Goal: Communication & Community: Answer question/provide support

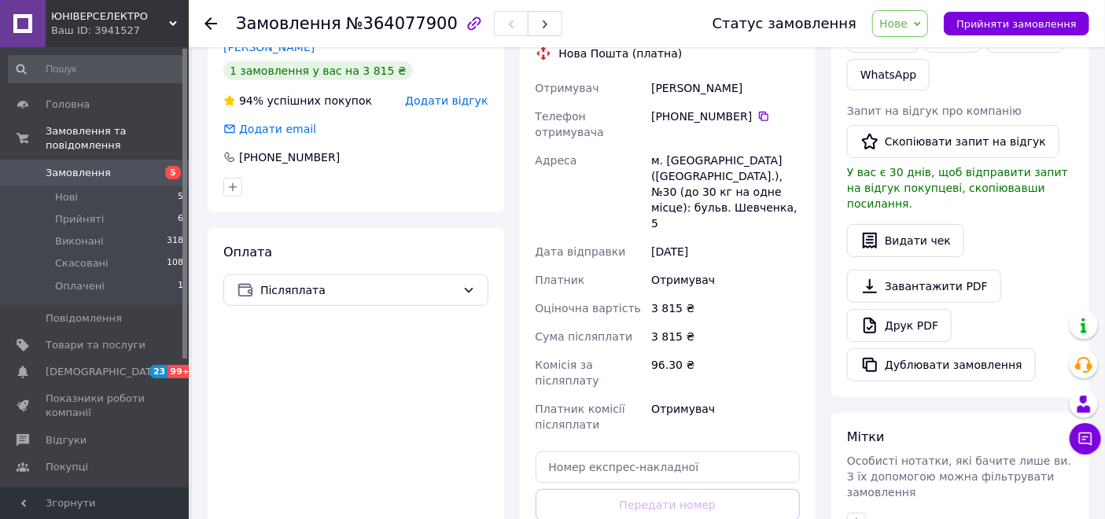
scroll to position [262, 0]
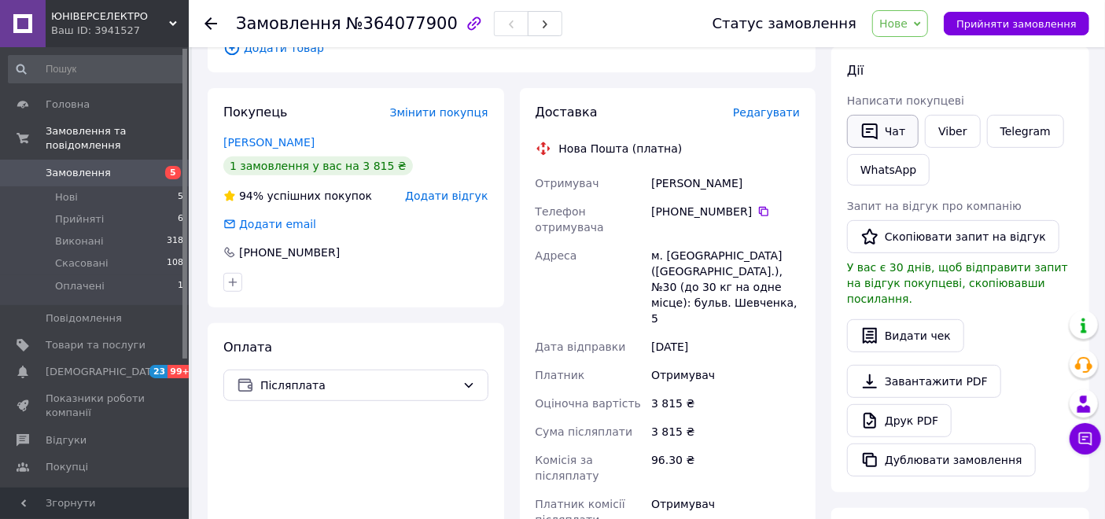
click at [887, 138] on button "Чат" at bounding box center [883, 131] width 72 height 33
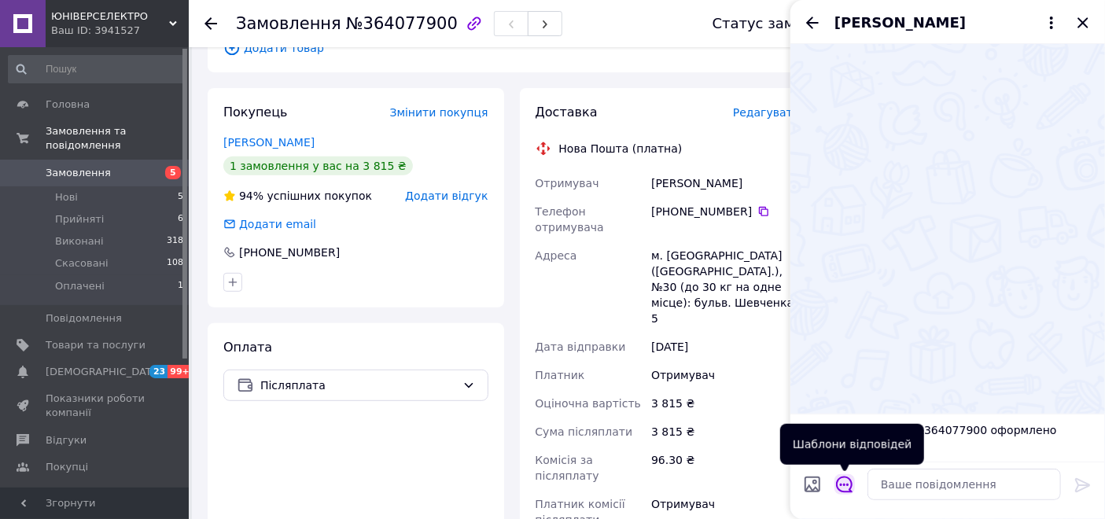
click at [851, 482] on icon "Відкрити шаблони відповідей" at bounding box center [844, 485] width 17 height 17
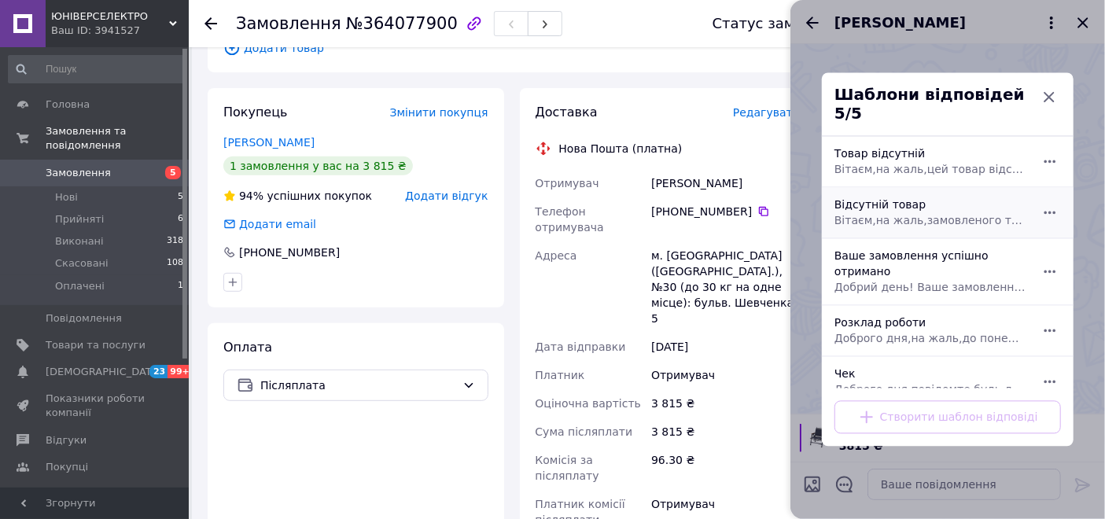
click at [900, 215] on span "Вітаєм,на жаль,замовленого товару немає в наявності(чомусь завантажився на сайт…" at bounding box center [931, 221] width 192 height 16
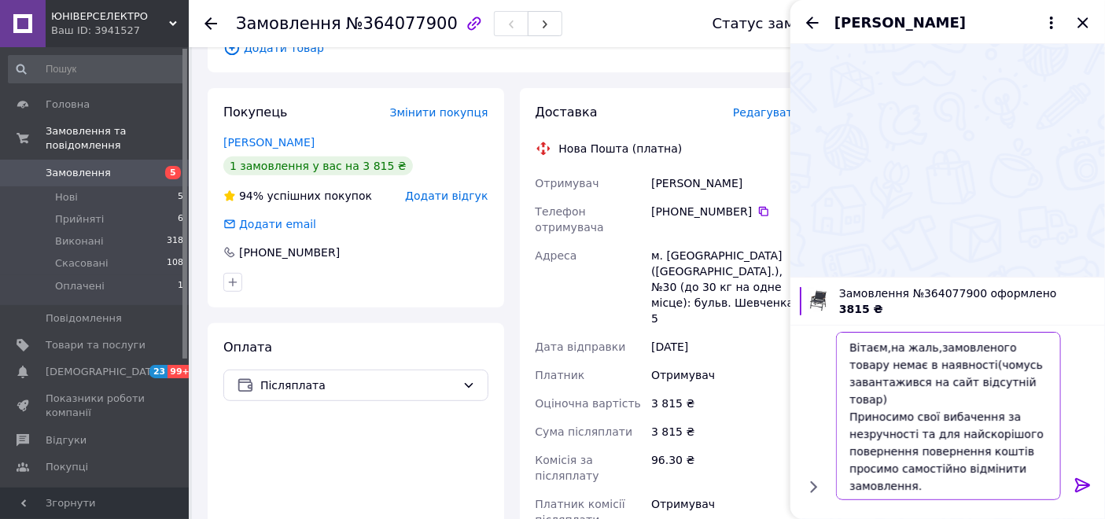
drag, startPoint x: 943, startPoint y: 473, endPoint x: 881, endPoint y: 429, distance: 75.5
click at [883, 433] on textarea "Вітаєм,на жаль,замовленого товару немає в наявності(чомусь завантажився на сайт…" at bounding box center [948, 416] width 225 height 168
click at [880, 423] on textarea "Вітаєм,на жаль,замовленого товару немає в наявності(чомусь завантажився на сайт…" at bounding box center [948, 416] width 225 height 168
drag, startPoint x: 884, startPoint y: 422, endPoint x: 921, endPoint y: 418, distance: 38.1
click at [920, 417] on textarea "Вітаєм,на жаль,замовленого товару немає в наявності(чомусь завантажився на сайт…" at bounding box center [948, 416] width 225 height 168
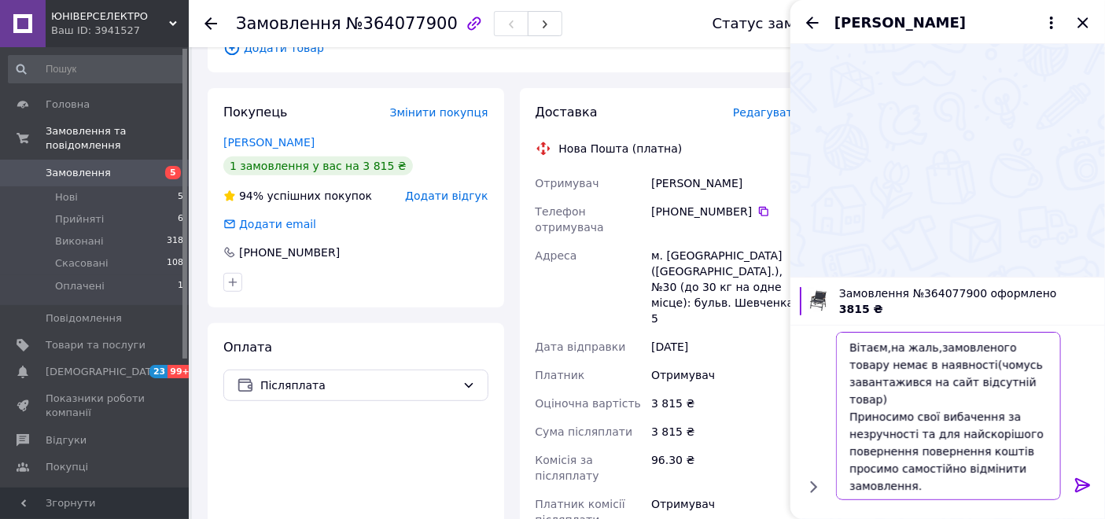
click at [918, 420] on textarea "Вітаєм,на жаль,замовленого товару немає в наявності(чомусь завантажився на сайт…" at bounding box center [948, 416] width 225 height 168
drag, startPoint x: 921, startPoint y: 478, endPoint x: 849, endPoint y: 348, distance: 148.3
click at [849, 348] on textarea "Вітаєм,на жаль,замовленого товару немає в наявності(чомусь завантажився на сайт…" at bounding box center [948, 416] width 225 height 168
click at [944, 222] on div at bounding box center [948, 160] width 315 height 233
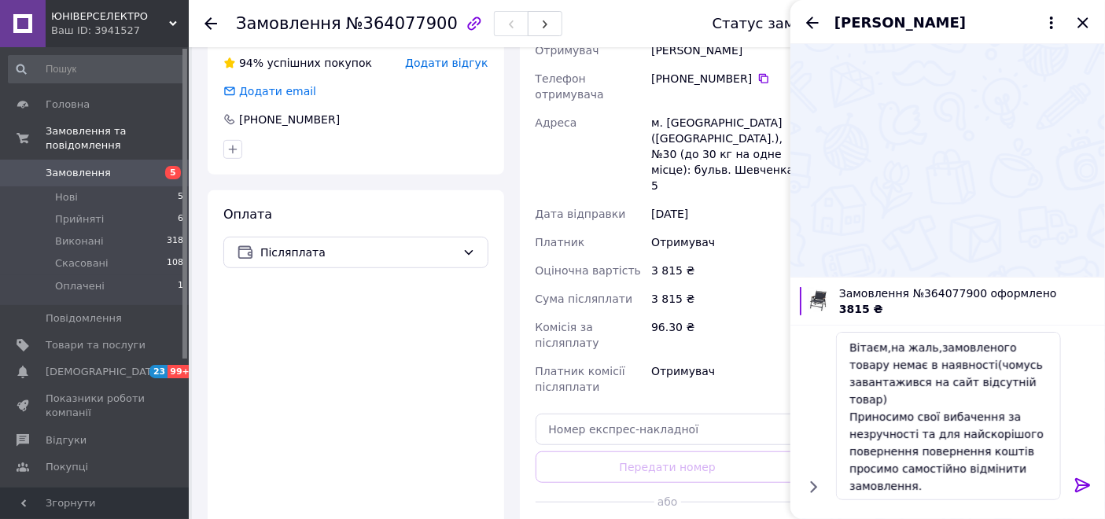
scroll to position [437, 0]
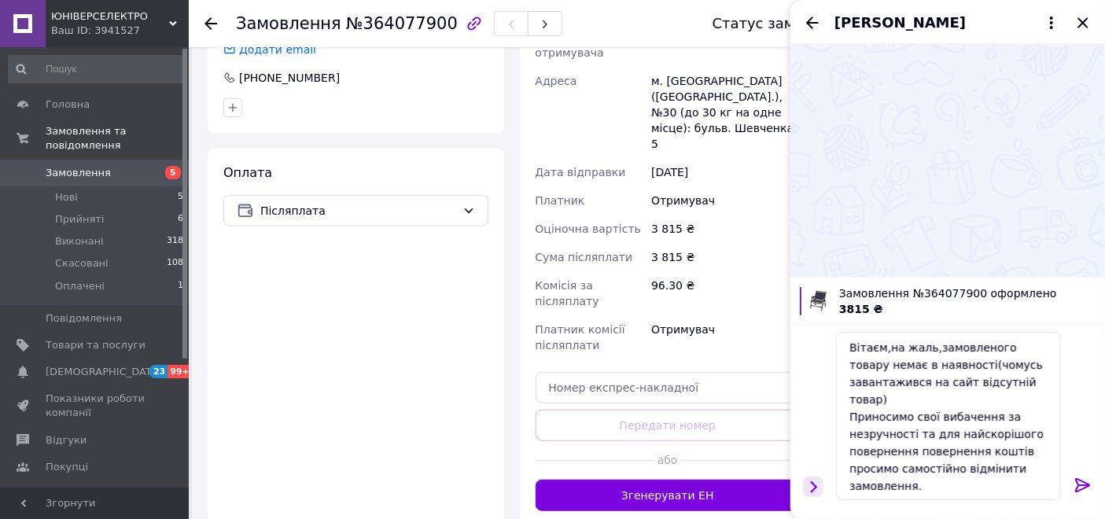
click at [815, 489] on icon "Показати кнопки" at bounding box center [814, 488] width 7 height 12
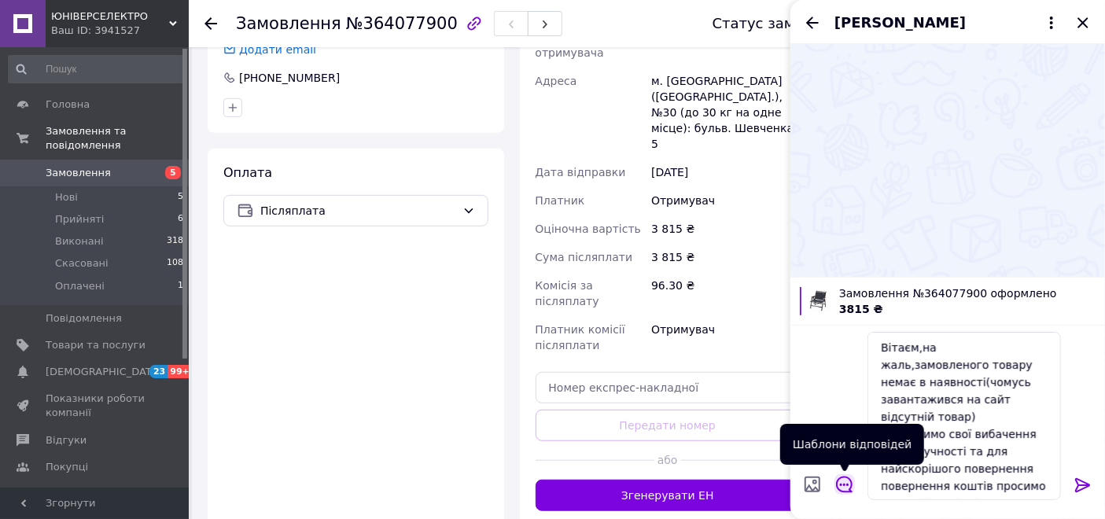
click at [845, 484] on icon "Відкрити шаблони відповідей" at bounding box center [844, 485] width 17 height 17
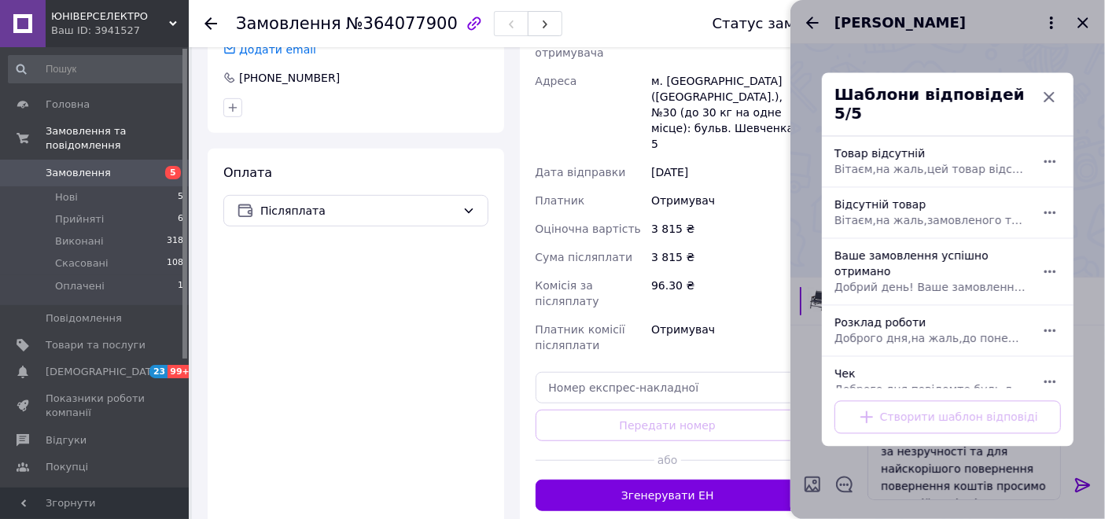
click at [892, 403] on div "Створити шаблон відповіді" at bounding box center [948, 418] width 252 height 58
click at [874, 412] on div "Створити шаблон відповіді" at bounding box center [948, 418] width 252 height 58
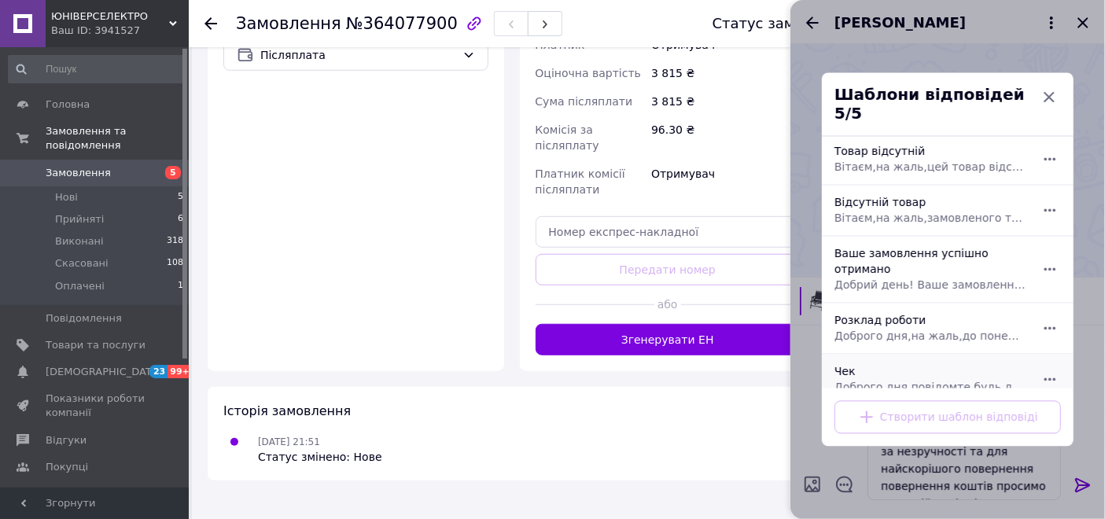
scroll to position [0, 0]
click at [931, 382] on span "Доброго дня,повідомте будь ласка на який месенджер Вам зручніше отримати чек?" at bounding box center [931, 390] width 192 height 16
type textarea "Доброго дня,повідомте будь ласка на який месенджер Вам зручніше отримати чек?"
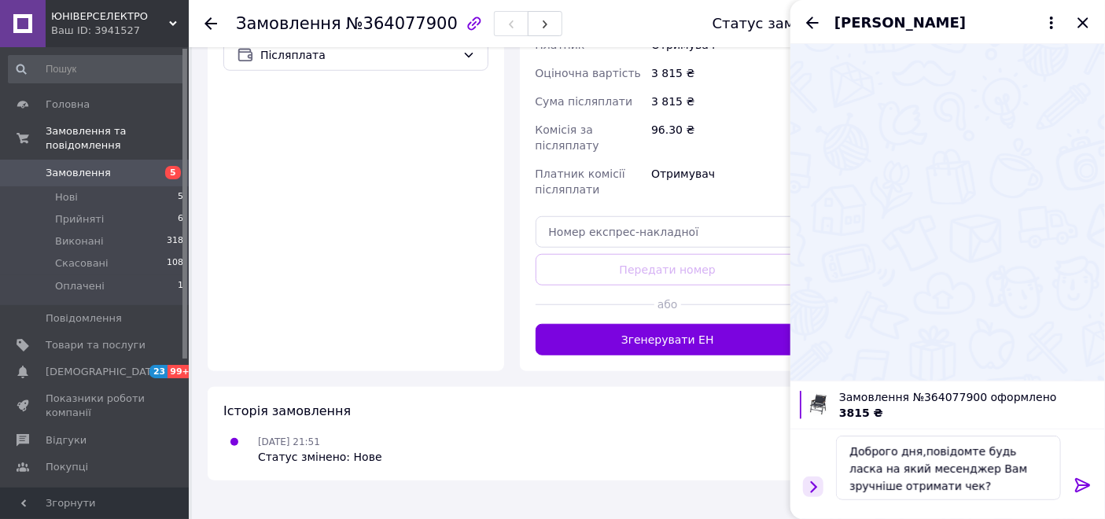
click at [813, 486] on icon "Показати кнопки" at bounding box center [813, 486] width 17 height 17
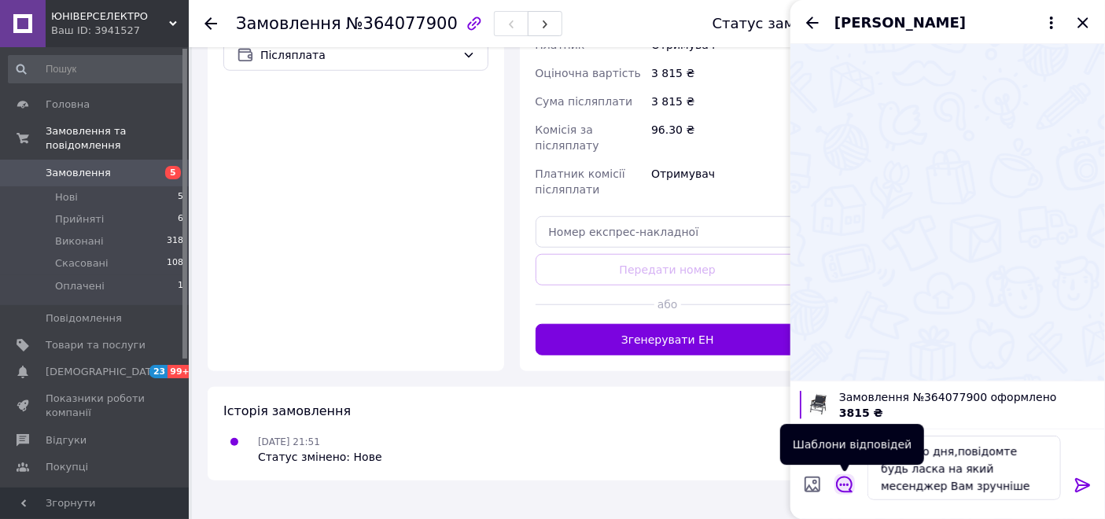
click at [845, 482] on icon "Відкрити шаблони відповідей" at bounding box center [844, 484] width 17 height 17
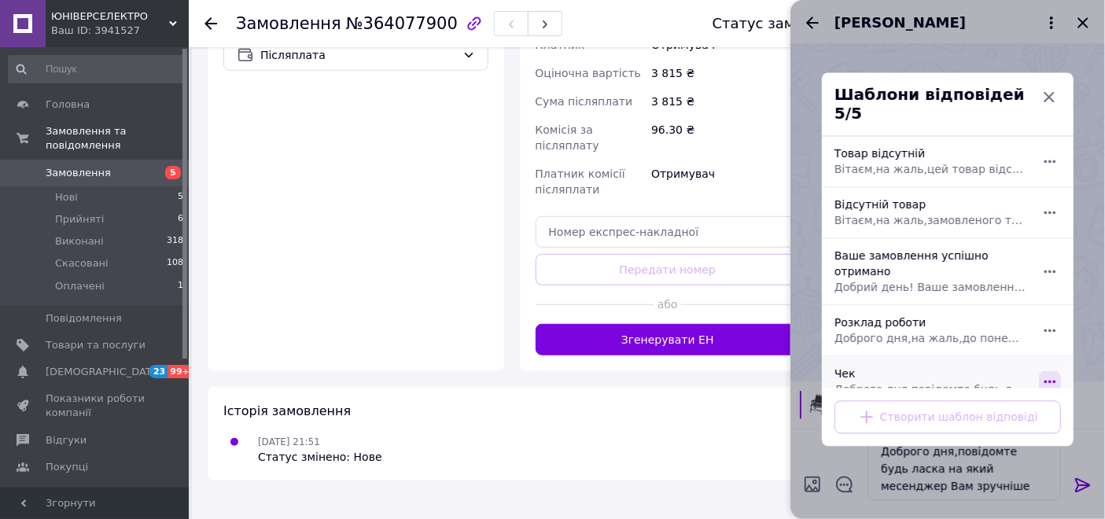
click at [1042, 374] on icon "button" at bounding box center [1050, 382] width 17 height 17
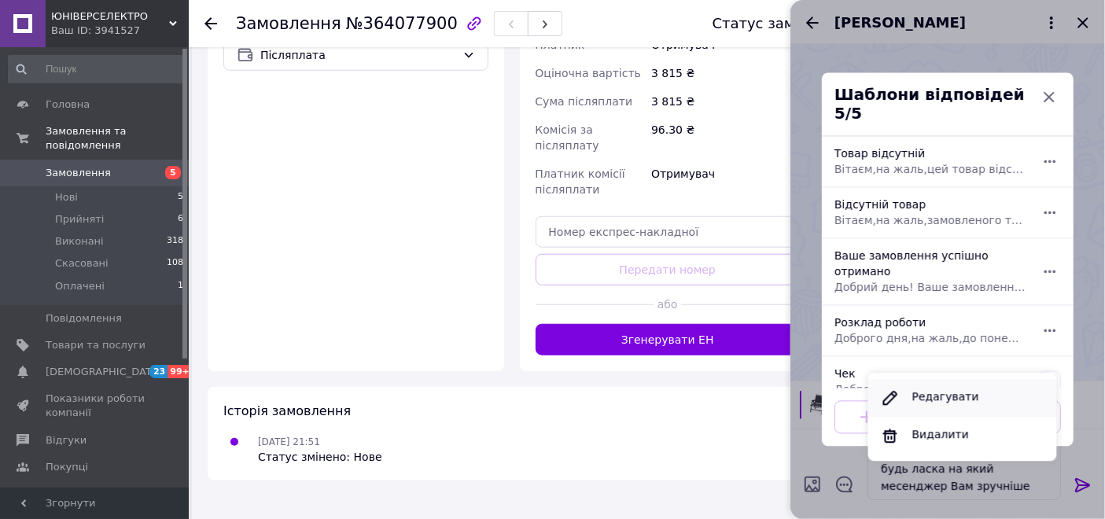
click at [958, 397] on div "Редагувати" at bounding box center [945, 398] width 79 height 31
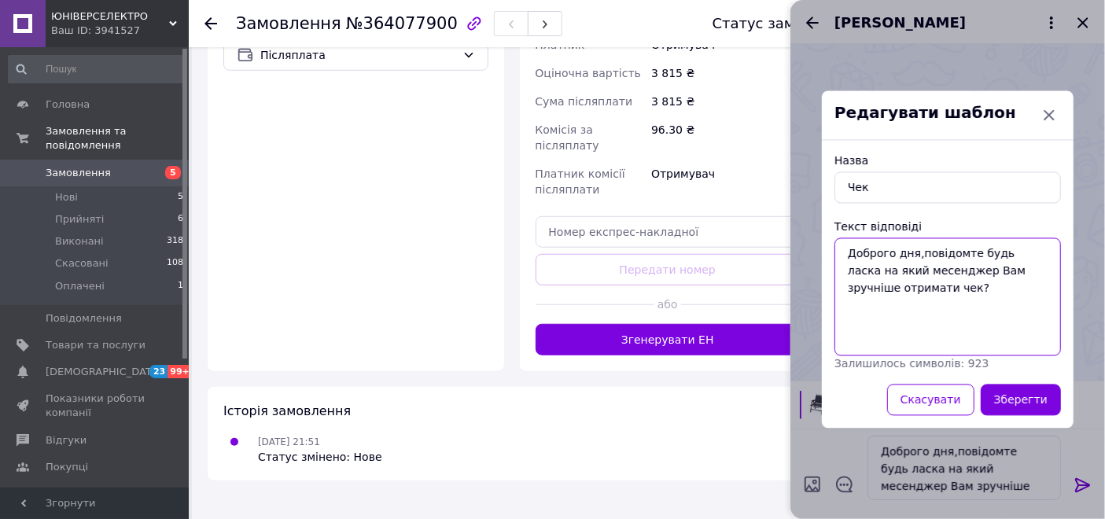
drag, startPoint x: 954, startPoint y: 295, endPoint x: 925, endPoint y: 285, distance: 30.1
click at [935, 290] on textarea "Доброго дня,повідомте будь ласка на який месенджер Вам зручніше отримати чек?" at bounding box center [948, 297] width 227 height 118
drag, startPoint x: 921, startPoint y: 284, endPoint x: 851, endPoint y: 252, distance: 77.8
click at [851, 252] on textarea "Доброго дня,повідомте будь ласка на який месенджер Вам зручніше отримати чек?" at bounding box center [948, 297] width 227 height 118
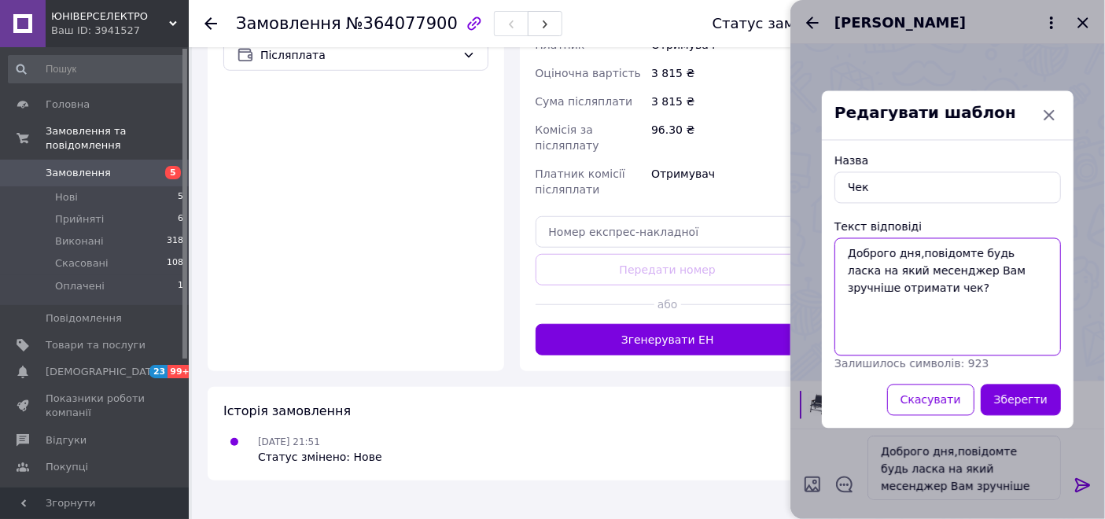
drag, startPoint x: 849, startPoint y: 252, endPoint x: 958, endPoint y: 294, distance: 117.3
click at [958, 294] on textarea "Доброго дня,повідомте будь ласка на який месенджер Вам зручніше отримати чек?" at bounding box center [948, 297] width 227 height 118
paste textarea "ітаєм,на жаль,замовленого товару немає в наявності(чомусь завантажився на сайт …"
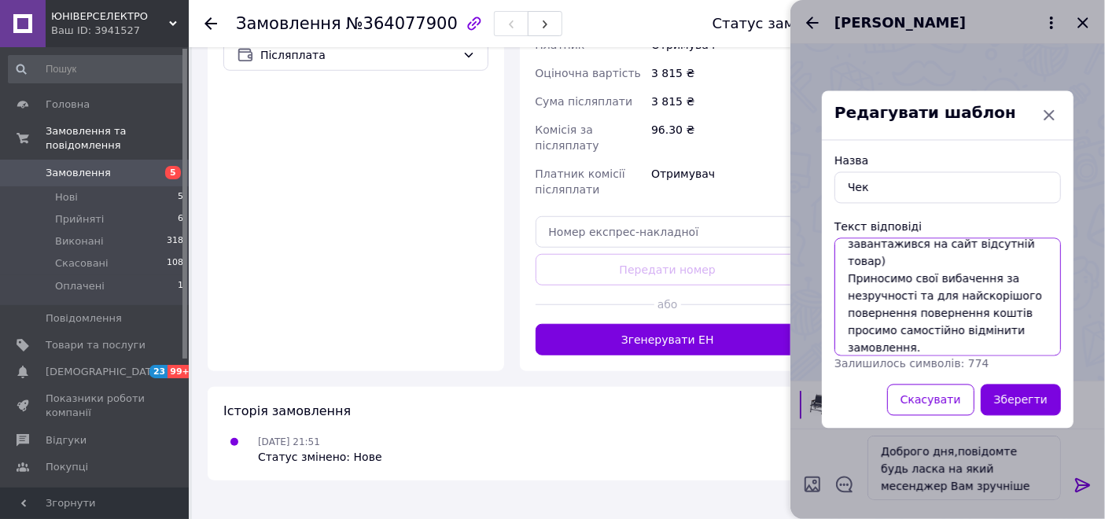
scroll to position [51, 0]
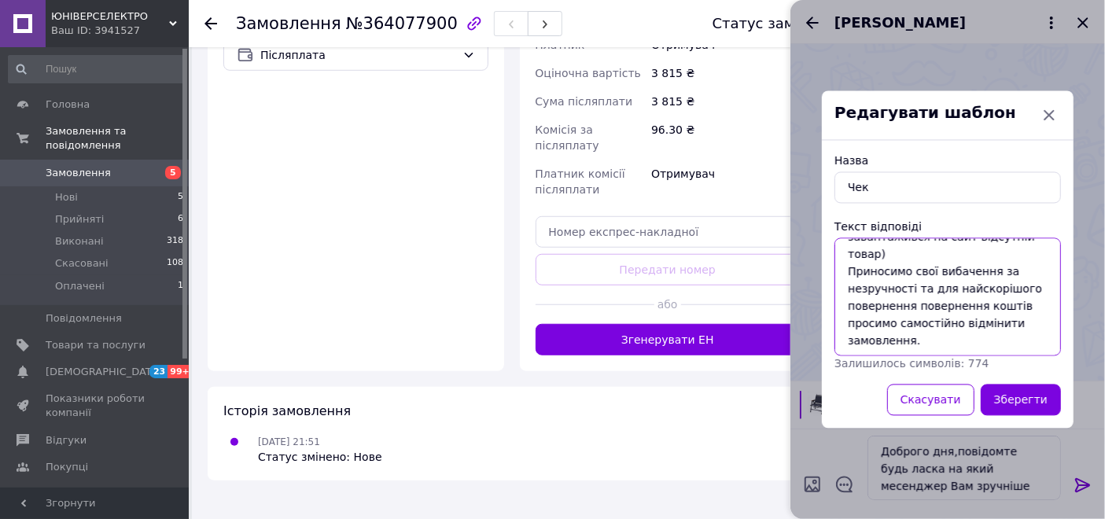
drag, startPoint x: 925, startPoint y: 297, endPoint x: 1013, endPoint y: 345, distance: 99.7
click at [1013, 345] on textarea "Вітаєм,на жаль,замовленого товару немає в наявності(чомусь завантажився на сайт…" at bounding box center [948, 297] width 227 height 118
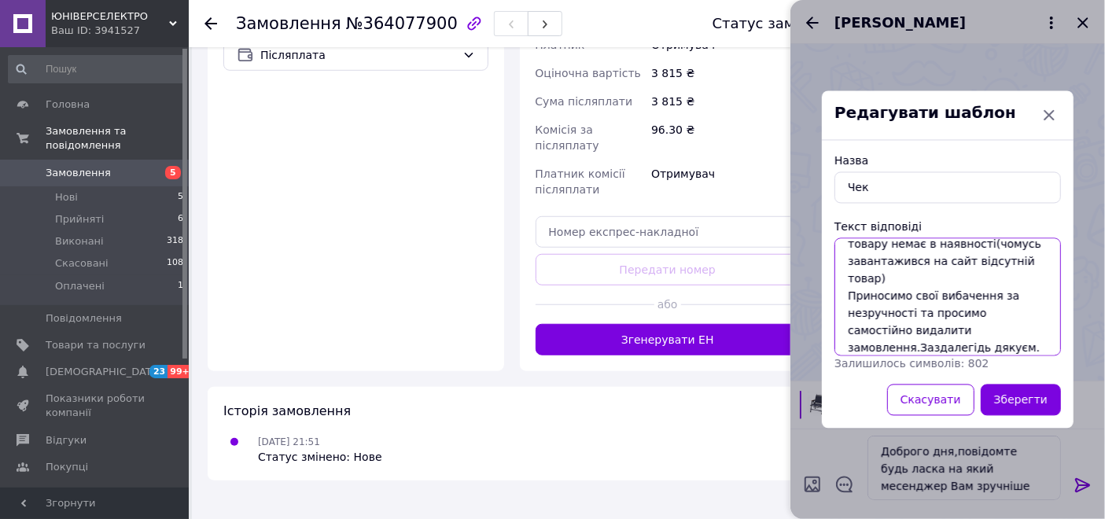
scroll to position [0, 0]
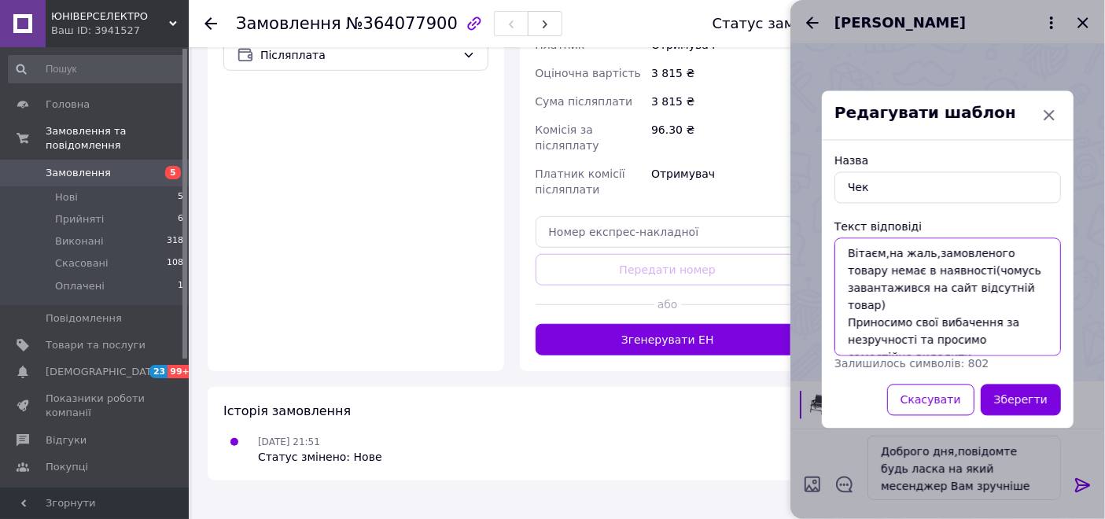
type textarea "Вітаєм,на жаль,замовленого товару немає в наявності(чомусь завантажився на сайт…"
drag, startPoint x: 850, startPoint y: 182, endPoint x: 891, endPoint y: 185, distance: 41.8
click at [891, 185] on input "Чек" at bounding box center [948, 187] width 227 height 31
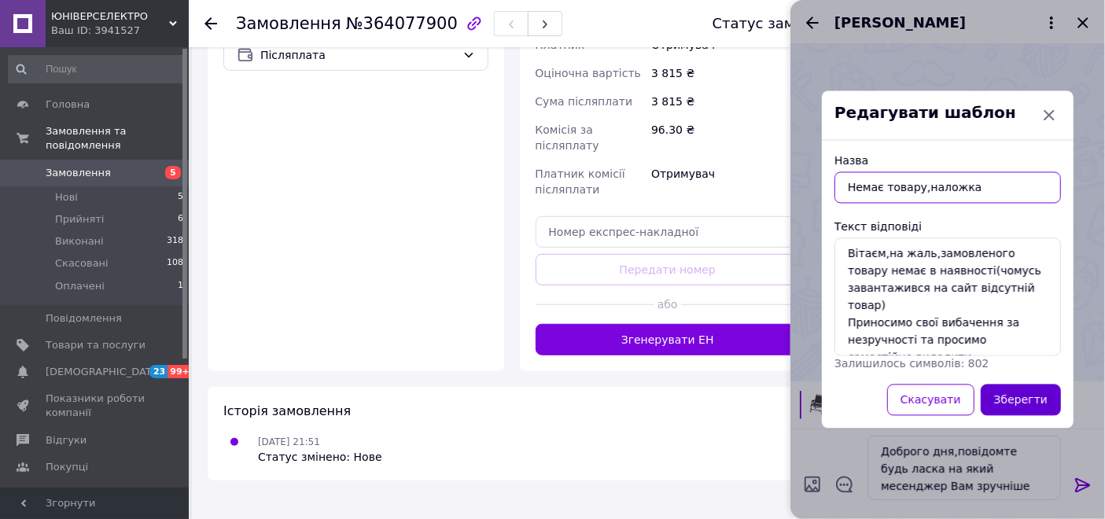
type input "Немає товару,наложка"
click at [1028, 404] on button "Зберегти" at bounding box center [1021, 400] width 80 height 31
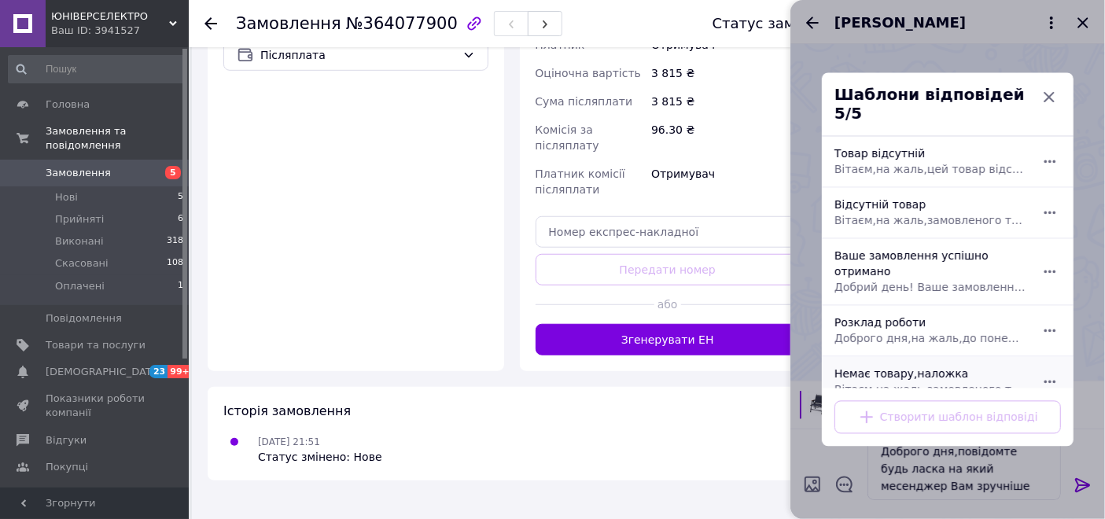
click at [938, 382] on span "Вітаєм,на жаль,замовленого товару немає в наявності(чомусь завантажився на сайт…" at bounding box center [931, 390] width 192 height 16
type textarea "Вітаєм,на жаль,замовленого товару немає в наявності(чомусь завантажився на сайт…"
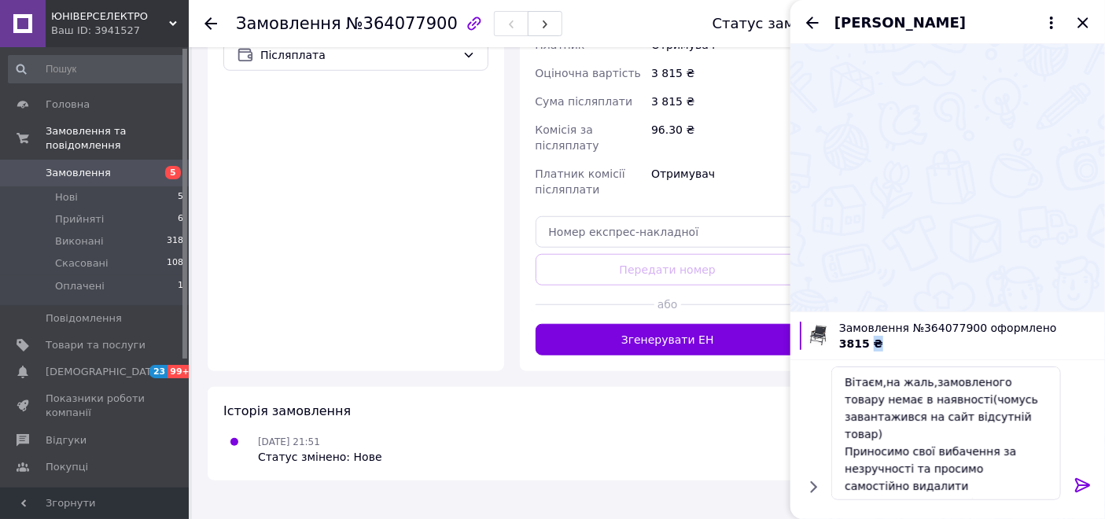
click at [938, 362] on div "Вітаєм,на жаль,замовленого товару немає в наявності(чомусь завантажився на сайт…" at bounding box center [946, 433] width 242 height 146
click at [1080, 480] on icon at bounding box center [1083, 485] width 15 height 14
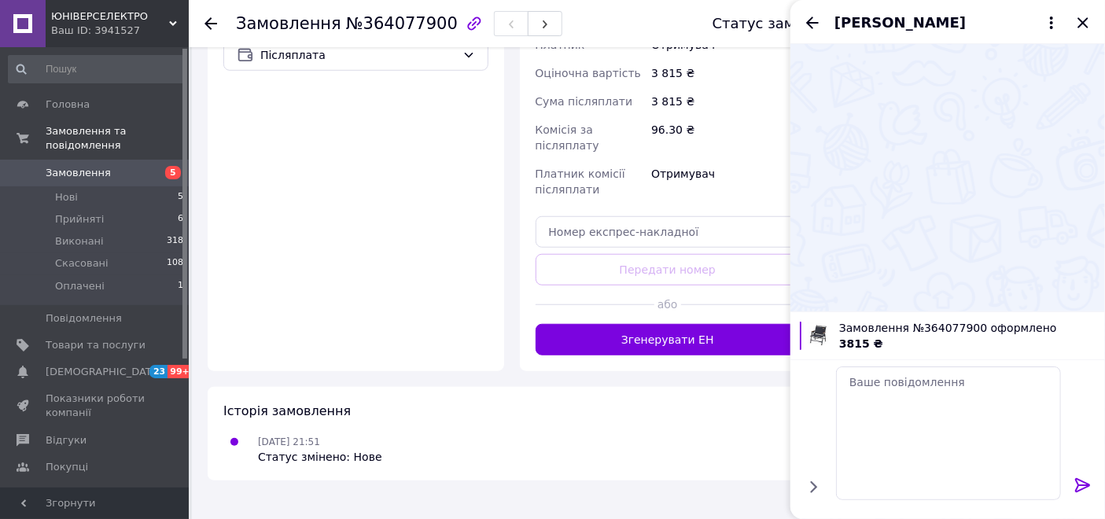
scroll to position [0, 0]
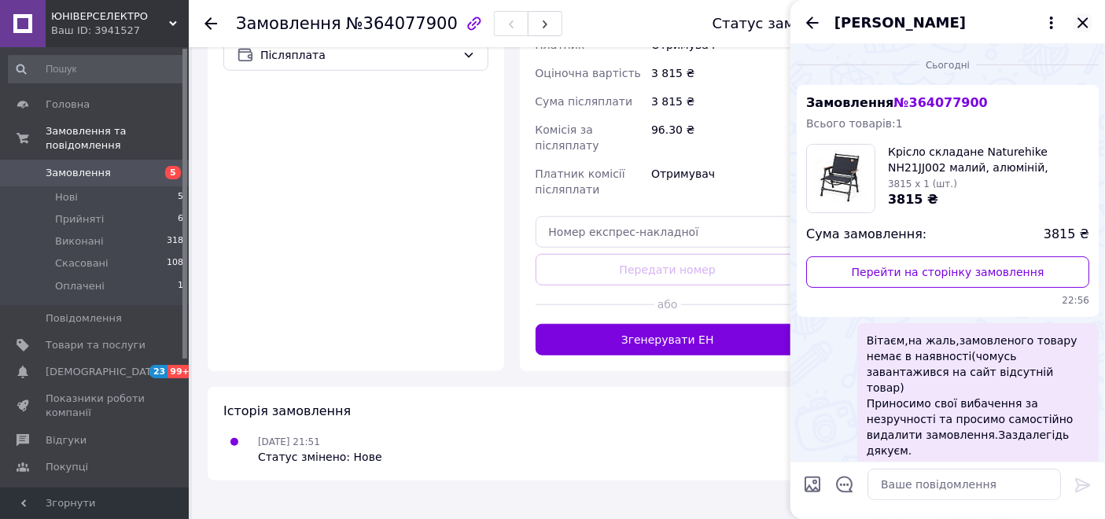
click at [1087, 22] on icon "Закрити" at bounding box center [1083, 22] width 19 height 19
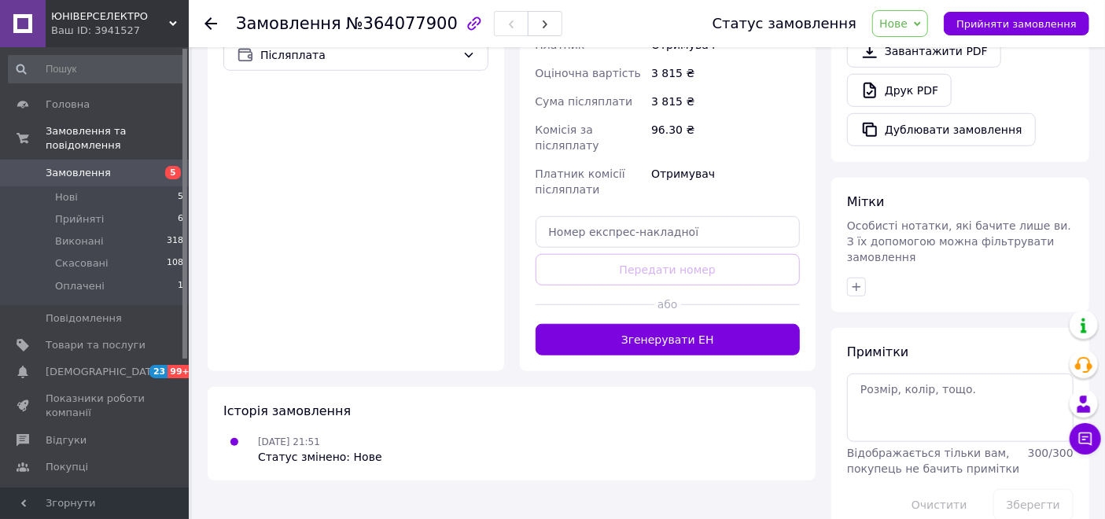
click at [115, 166] on span "Замовлення" at bounding box center [96, 173] width 100 height 14
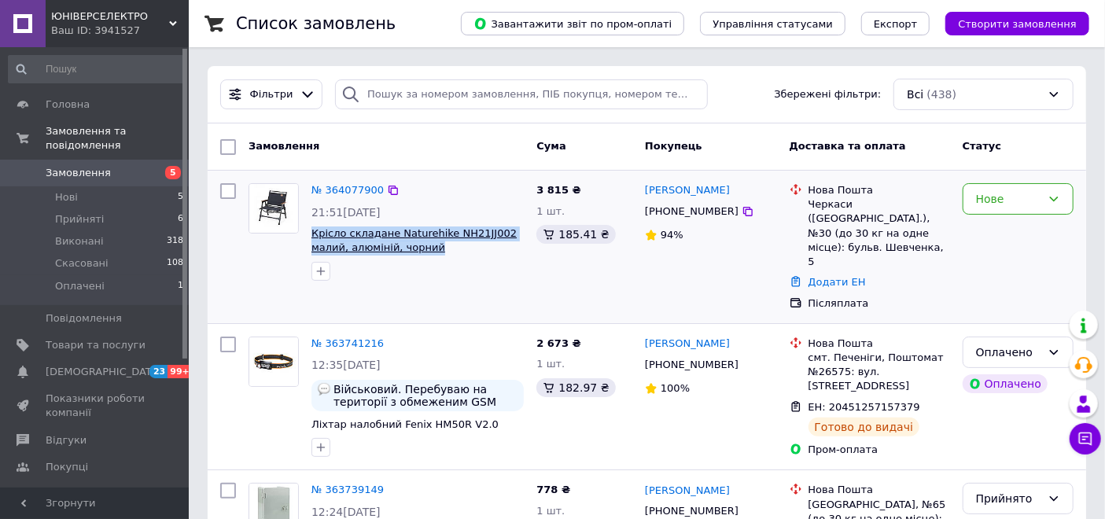
drag, startPoint x: 434, startPoint y: 243, endPoint x: 314, endPoint y: 231, distance: 121.0
click at [314, 231] on span "Крісло складане Naturehike NH21JJ002 малий, алюміній, чорний" at bounding box center [418, 241] width 212 height 29
click at [314, 231] on span "Крісло складане Naturehike NH21JJ002 малий, алюміній, чорний" at bounding box center [414, 240] width 205 height 27
